Goal: Task Accomplishment & Management: Manage account settings

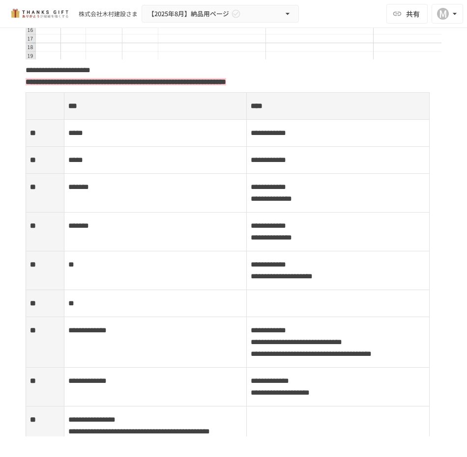
scroll to position [1330, 0]
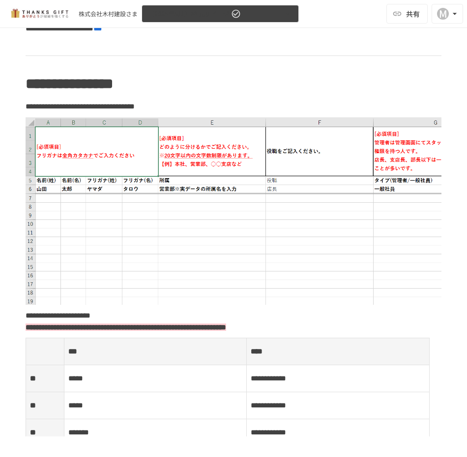
click at [290, 17] on icon "button" at bounding box center [287, 14] width 10 height 10
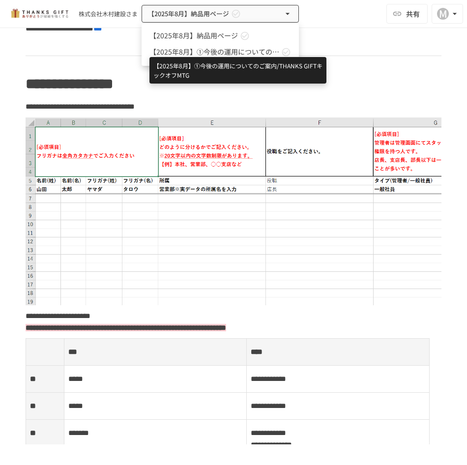
click at [233, 52] on span "【2025年8月】①今後の運用についてのご案内/THANKS GIFTキックオフMTG" at bounding box center [214, 52] width 130 height 10
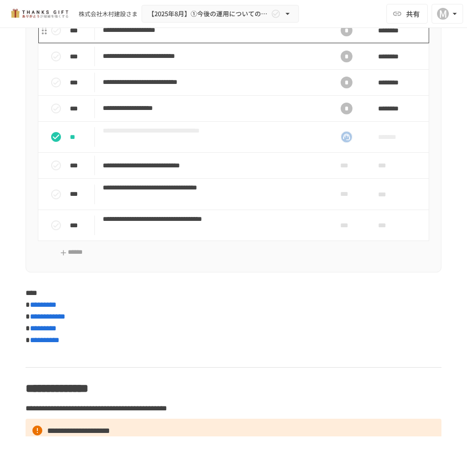
scroll to position [3333, 0]
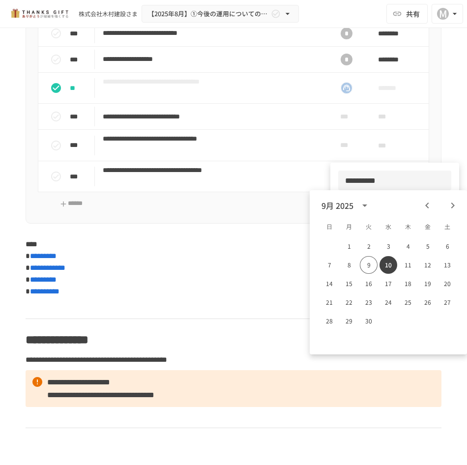
click at [383, 188] on input "**********" at bounding box center [394, 180] width 113 height 20
click at [306, 188] on div at bounding box center [233, 232] width 467 height 465
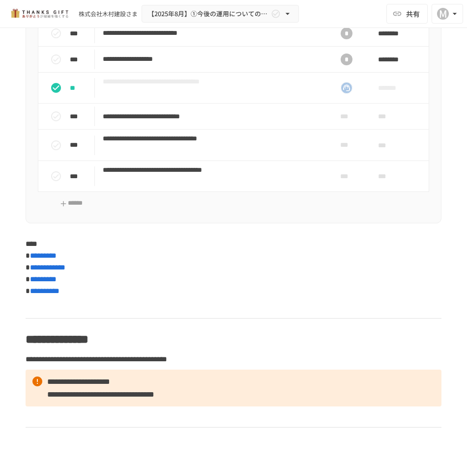
click at [55, 13] on icon "status" at bounding box center [56, 7] width 12 height 12
click at [58, 39] on icon "status" at bounding box center [56, 34] width 12 height 12
click at [58, 65] on icon "status" at bounding box center [56, 60] width 12 height 12
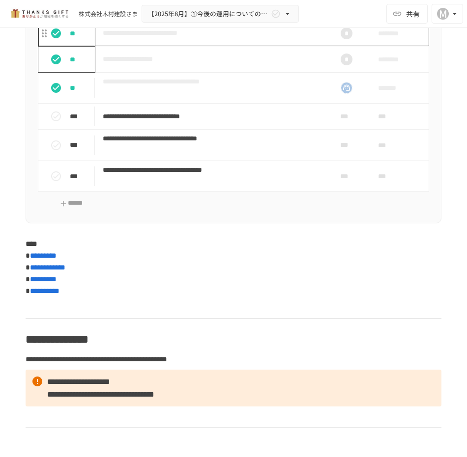
scroll to position [3432, 0]
